Goal: Navigation & Orientation: Find specific page/section

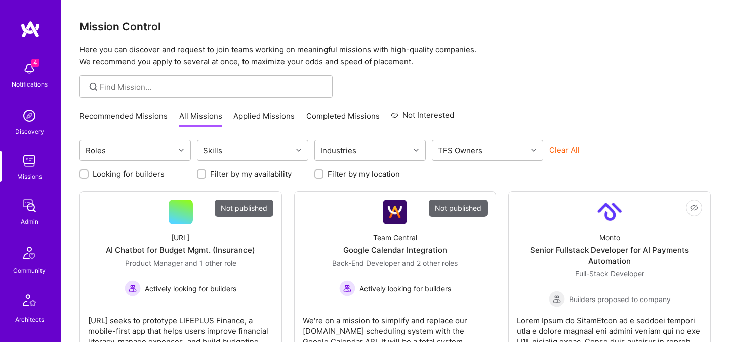
click at [467, 27] on h3 "Mission Control" at bounding box center [394, 26] width 631 height 13
drag, startPoint x: 82, startPoint y: 24, endPoint x: 208, endPoint y: 25, distance: 126.1
click at [208, 26] on h3 "Mission Control" at bounding box center [394, 26] width 631 height 13
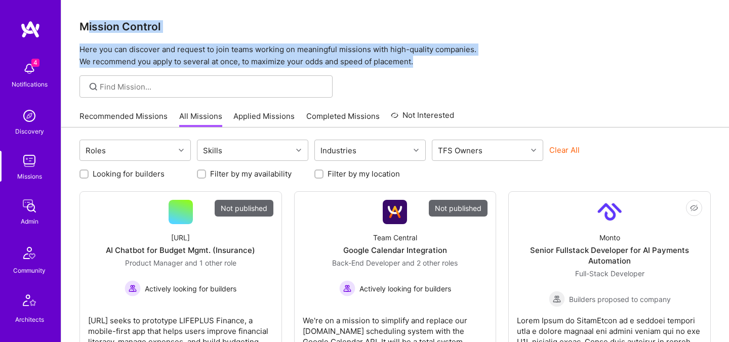
drag, startPoint x: 417, startPoint y: 59, endPoint x: 85, endPoint y: 26, distance: 334.3
click at [85, 26] on div "Mission Control Here you can discover and request to join teams working on mean…" at bounding box center [395, 34] width 668 height 68
drag, startPoint x: 81, startPoint y: 24, endPoint x: 437, endPoint y: 65, distance: 358.3
click at [437, 65] on div "Mission Control Here you can discover and request to join teams working on mean…" at bounding box center [395, 34] width 668 height 68
click at [373, 29] on h3 "Mission Control" at bounding box center [394, 26] width 631 height 13
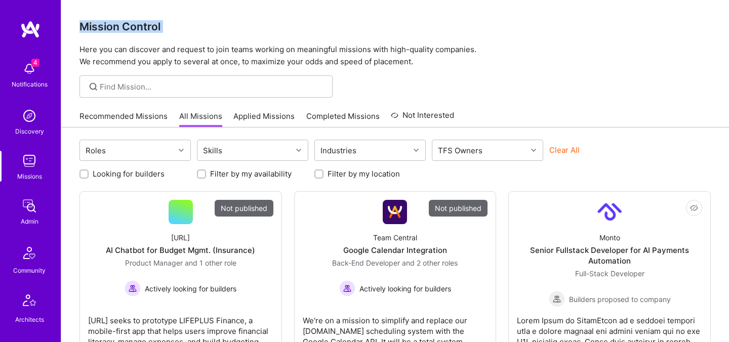
drag, startPoint x: 79, startPoint y: 26, endPoint x: 346, endPoint y: 43, distance: 266.9
click at [346, 43] on div "Mission Control Here you can discover and request to join teams working on mean…" at bounding box center [395, 34] width 668 height 68
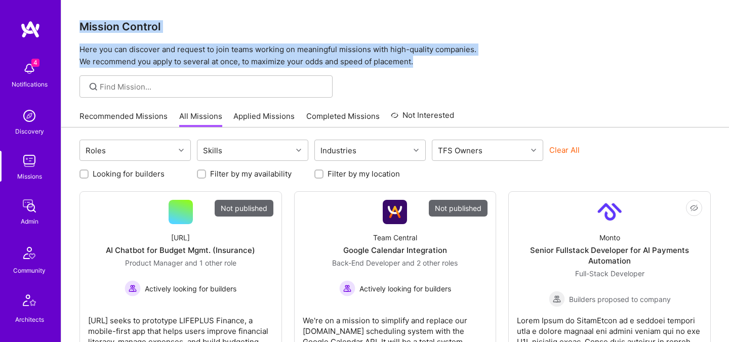
drag, startPoint x: 420, startPoint y: 61, endPoint x: 78, endPoint y: 19, distance: 344.9
click at [78, 19] on div "Mission Control Here you can discover and request to join teams working on mean…" at bounding box center [395, 34] width 668 height 68
click at [204, 8] on div "Mission Control Here you can discover and request to join teams working on mean…" at bounding box center [395, 34] width 668 height 68
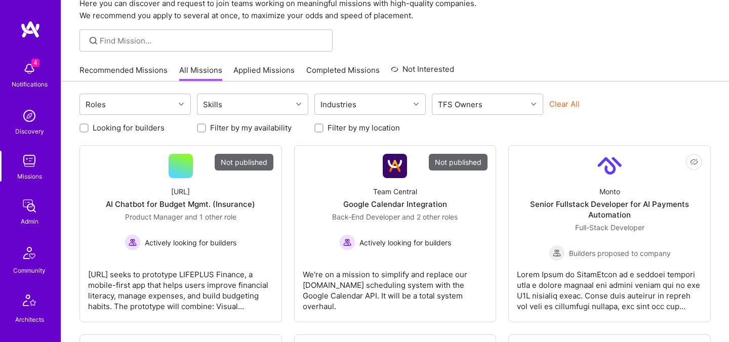
scroll to position [50, 0]
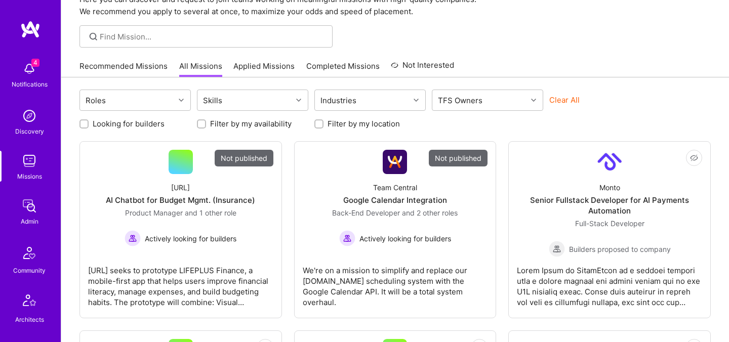
click at [376, 41] on div at bounding box center [395, 36] width 668 height 22
